Goal: Find specific page/section: Find specific page/section

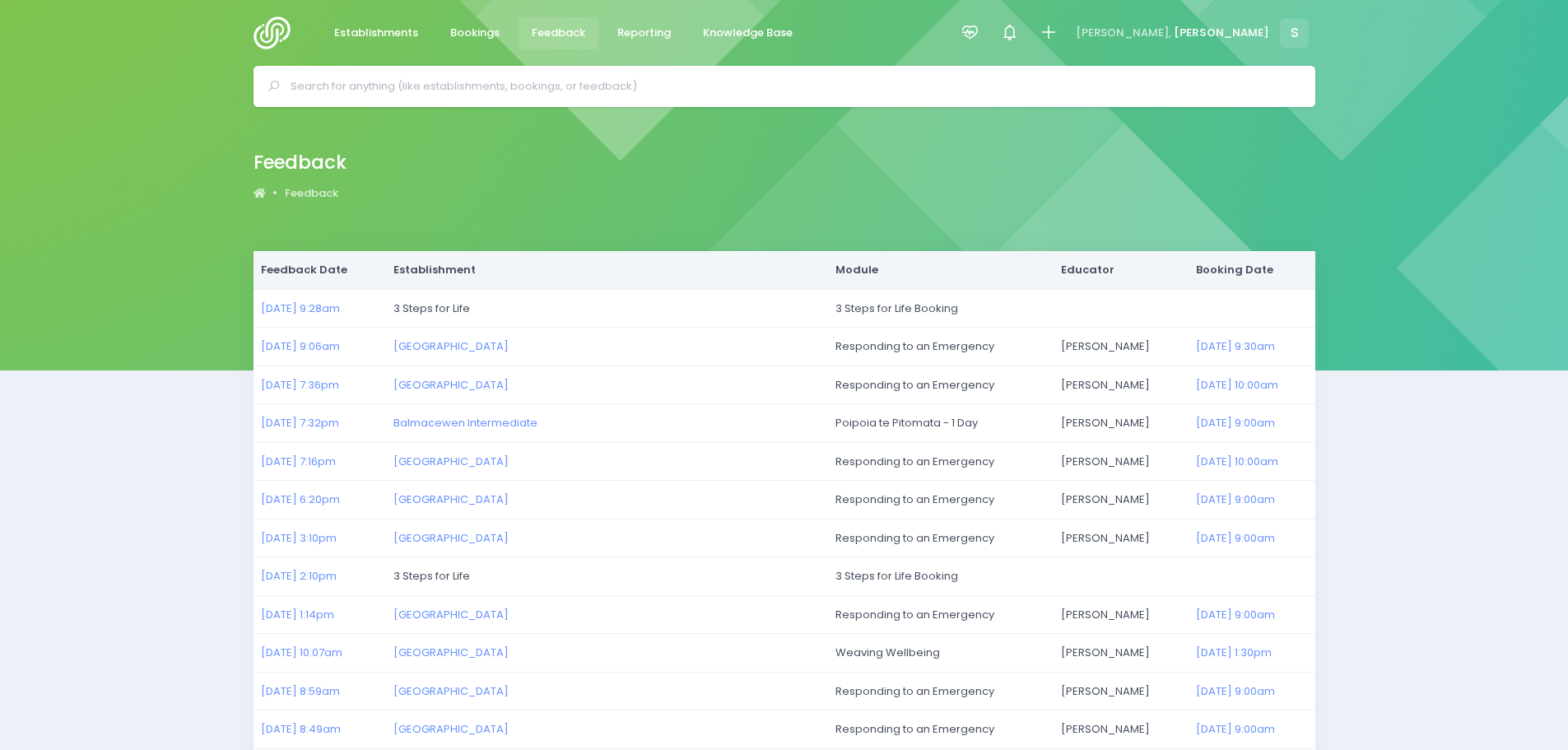
click at [532, 30] on span "Feedback" at bounding box center [558, 33] width 54 height 16
click at [266, 28] on img at bounding box center [277, 33] width 47 height 33
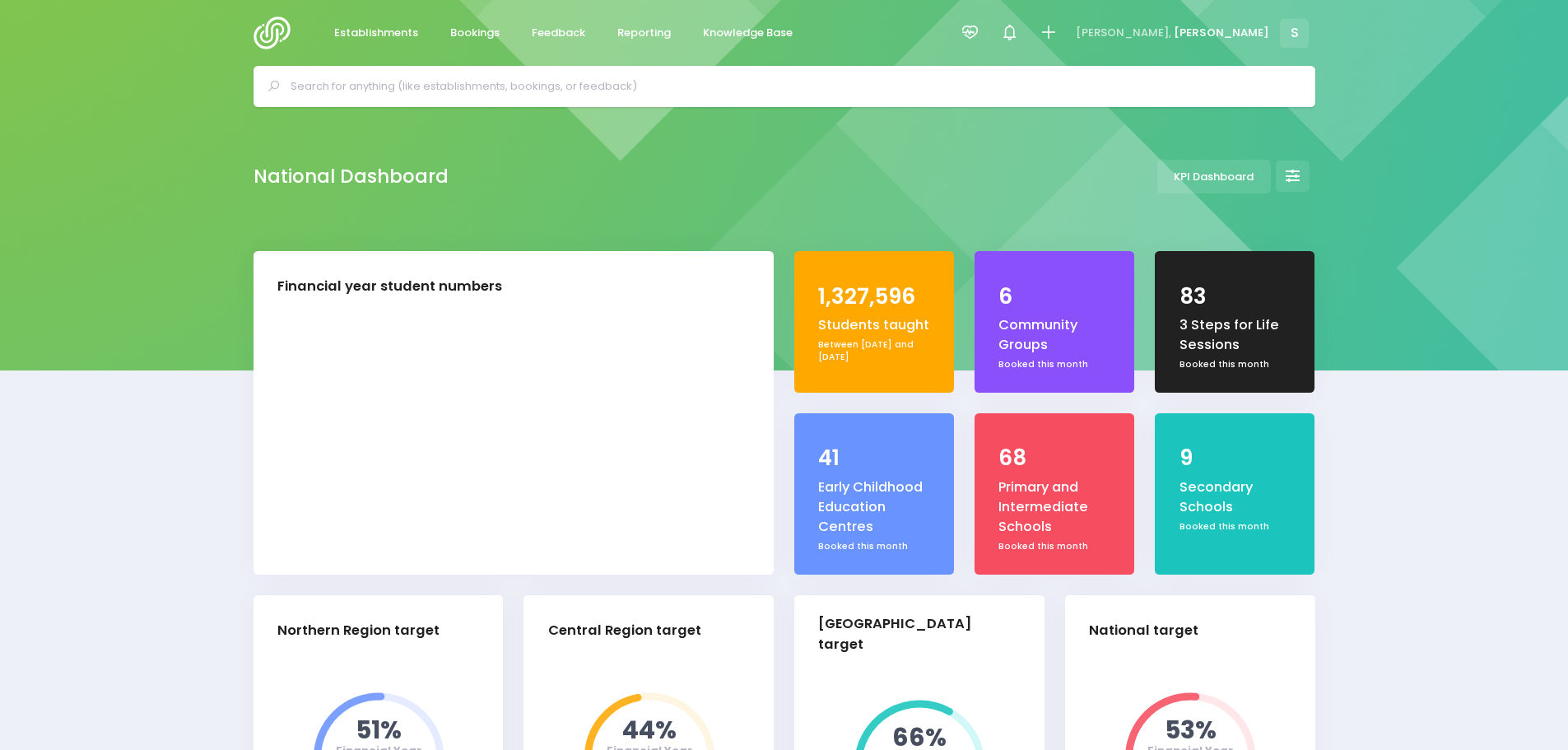
select select "5"
click at [557, 37] on span "Feedback" at bounding box center [558, 33] width 54 height 16
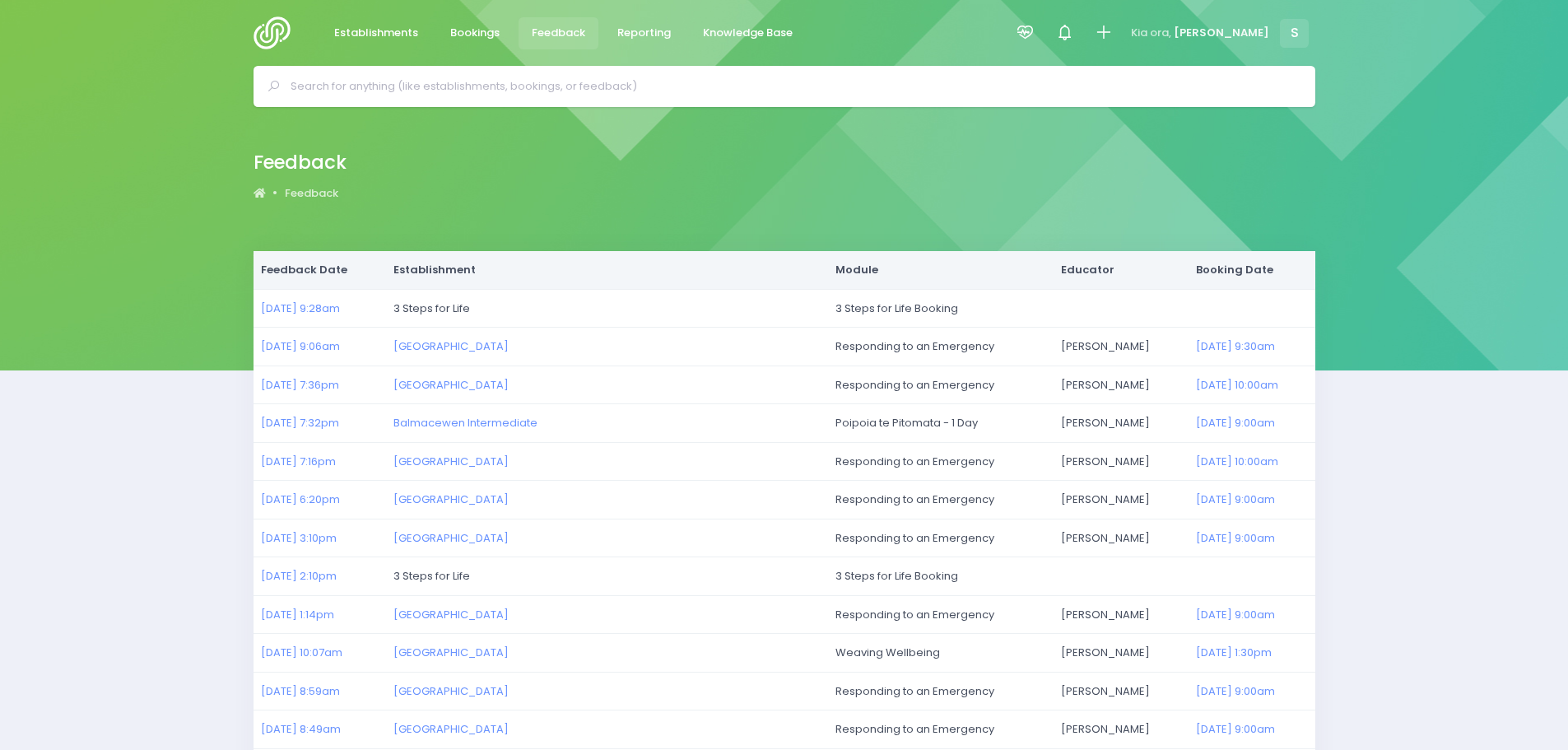
click at [284, 26] on img at bounding box center [277, 33] width 47 height 33
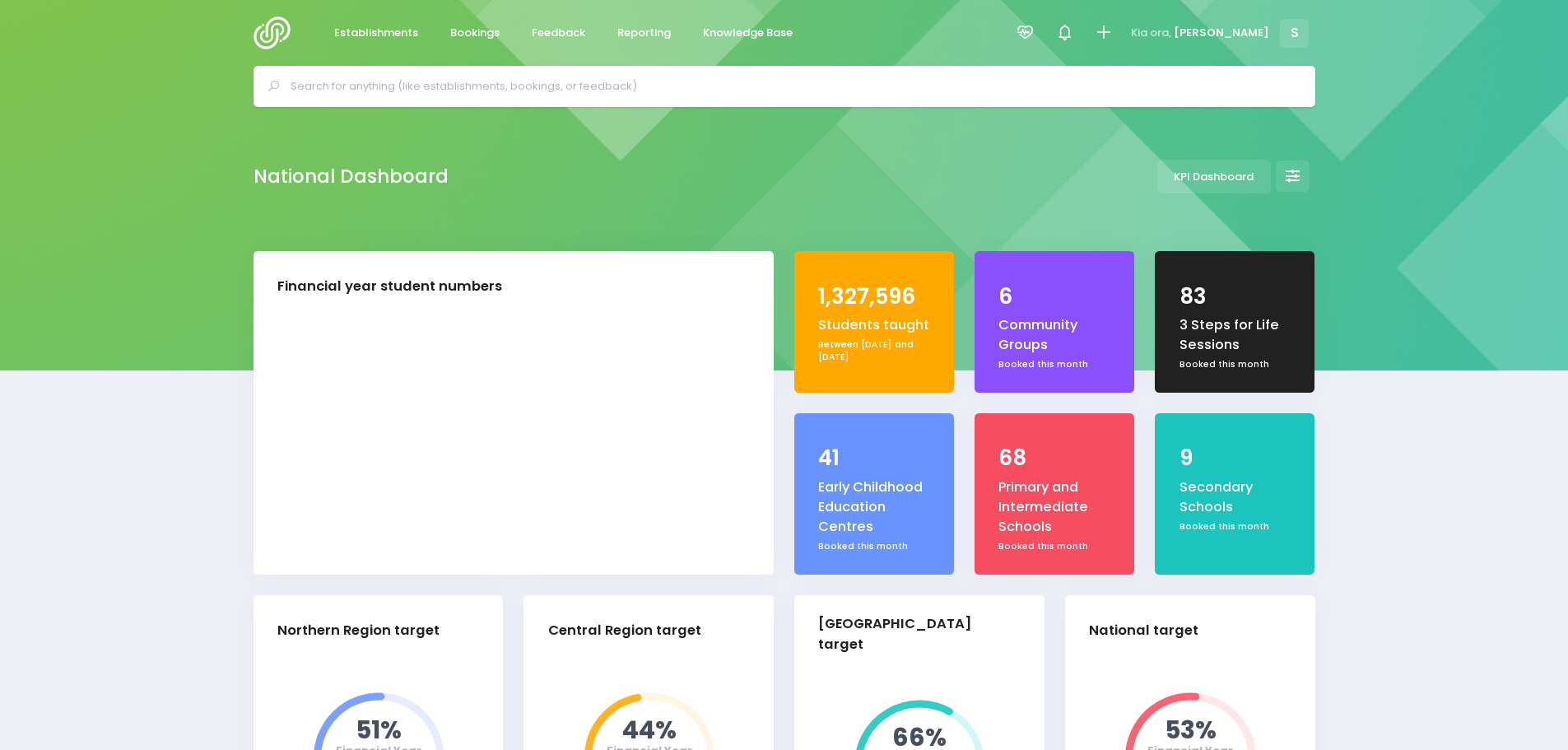
select select "5"
click at [538, 33] on span "Feedback" at bounding box center [558, 33] width 54 height 16
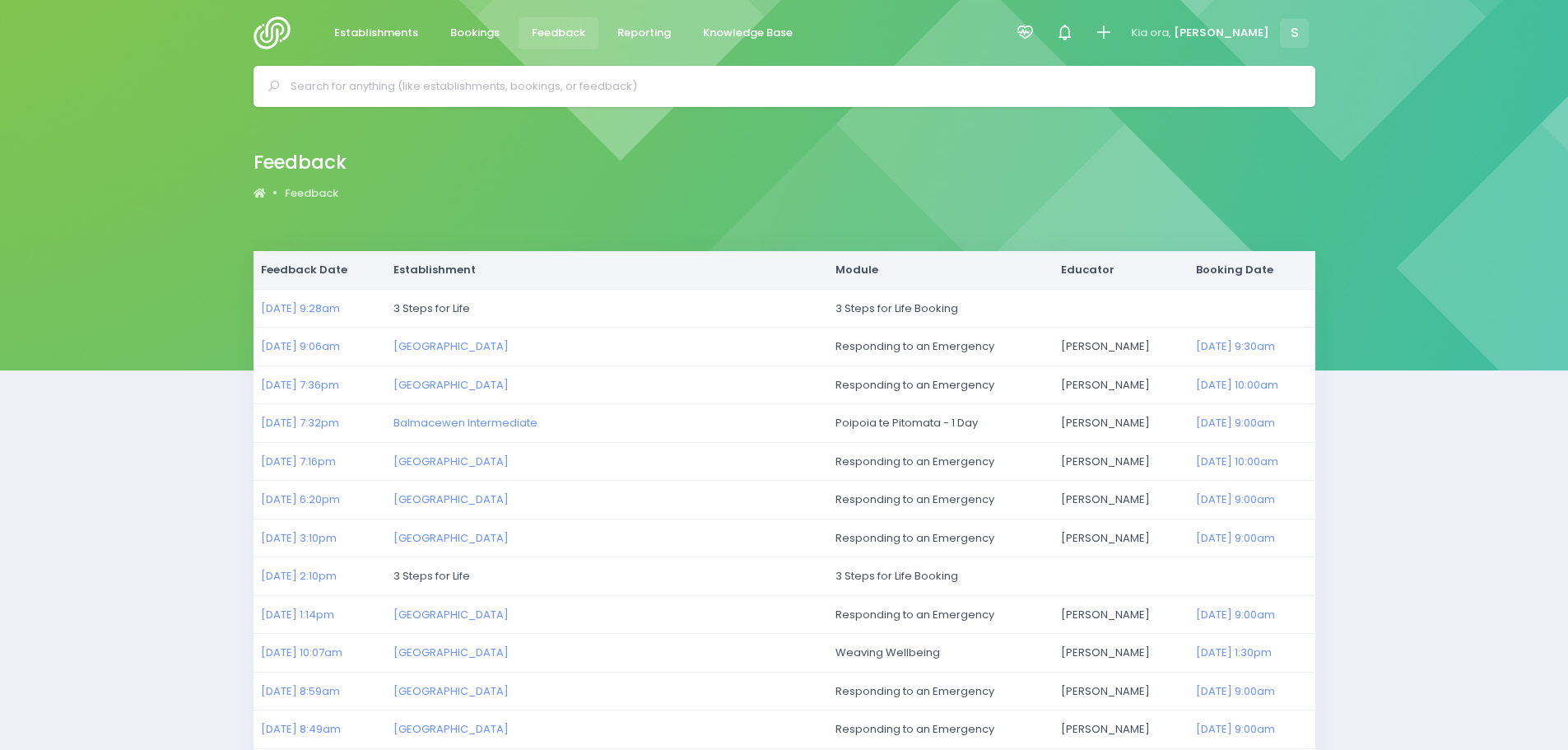
click at [261, 33] on img at bounding box center [277, 33] width 47 height 33
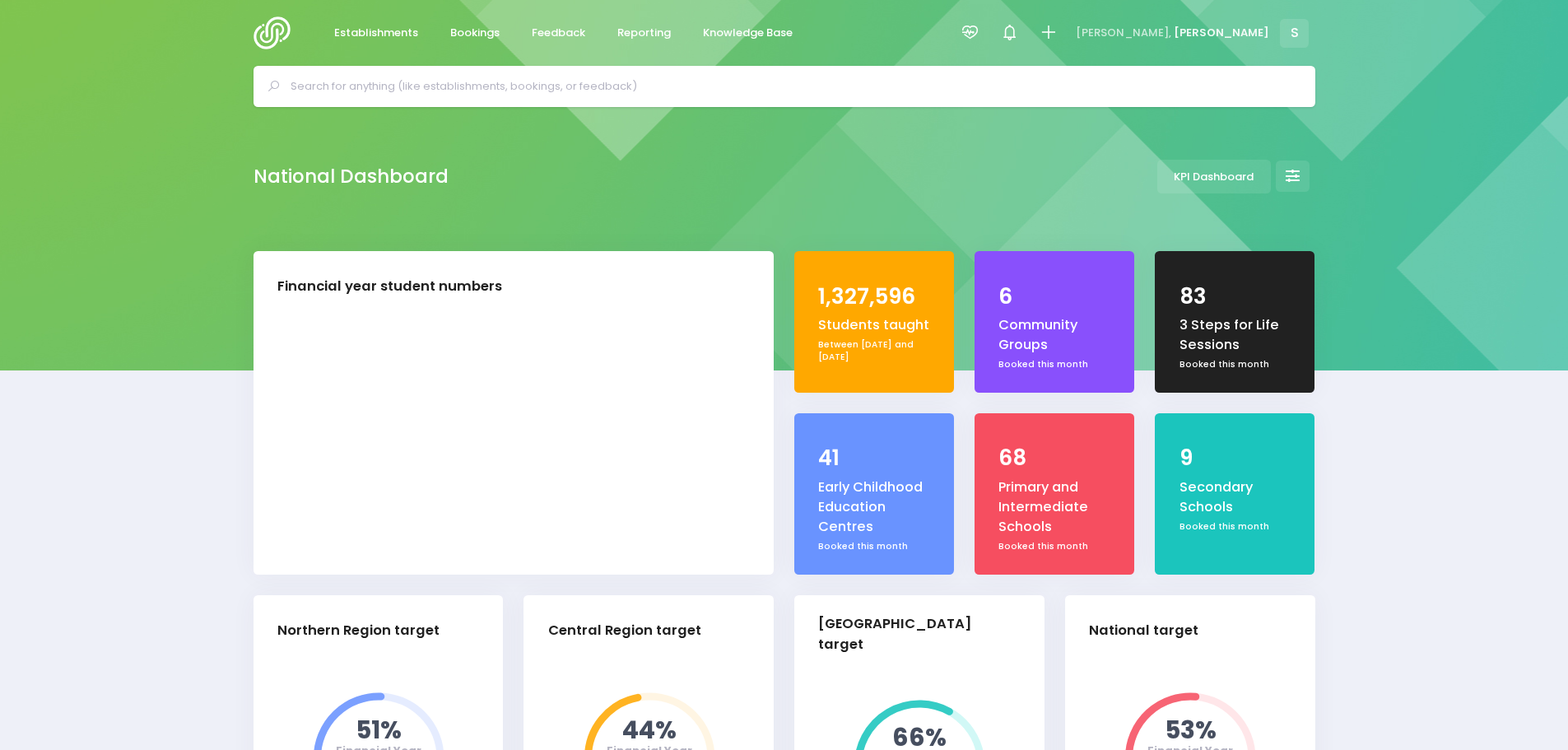
select select "5"
